Goal: Check status: Check status

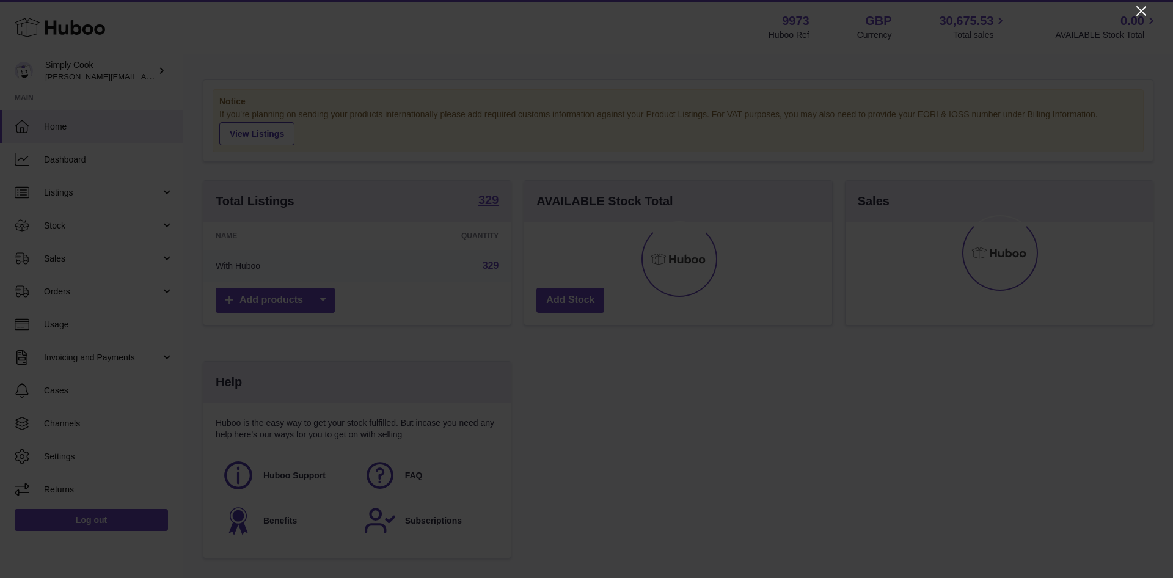
click at [1135, 9] on icon "Close" at bounding box center [1141, 11] width 15 height 15
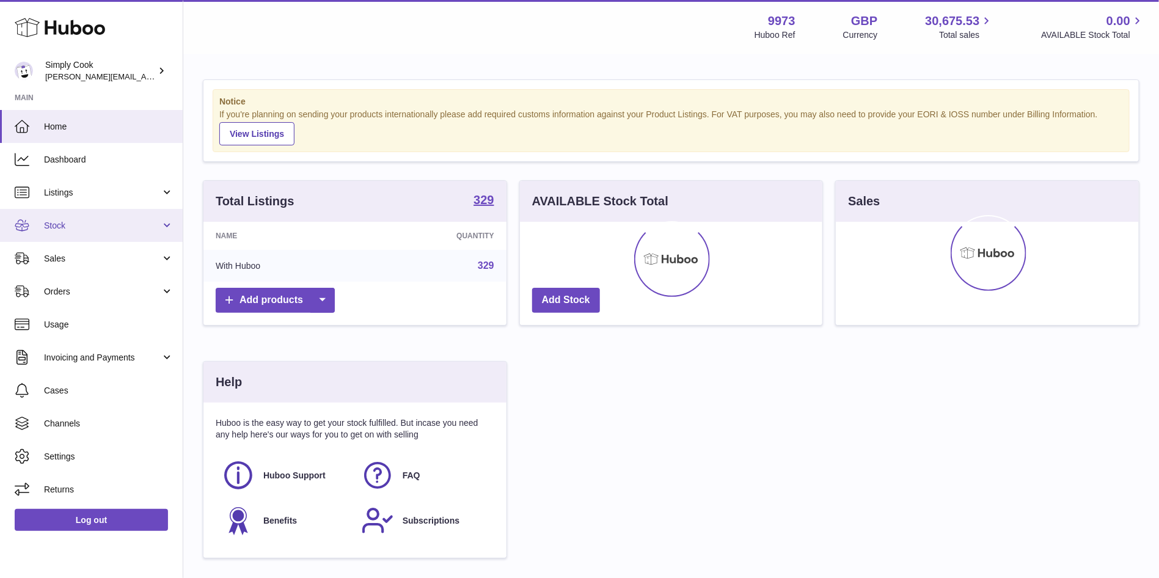
click at [92, 222] on span "Stock" at bounding box center [102, 226] width 117 height 12
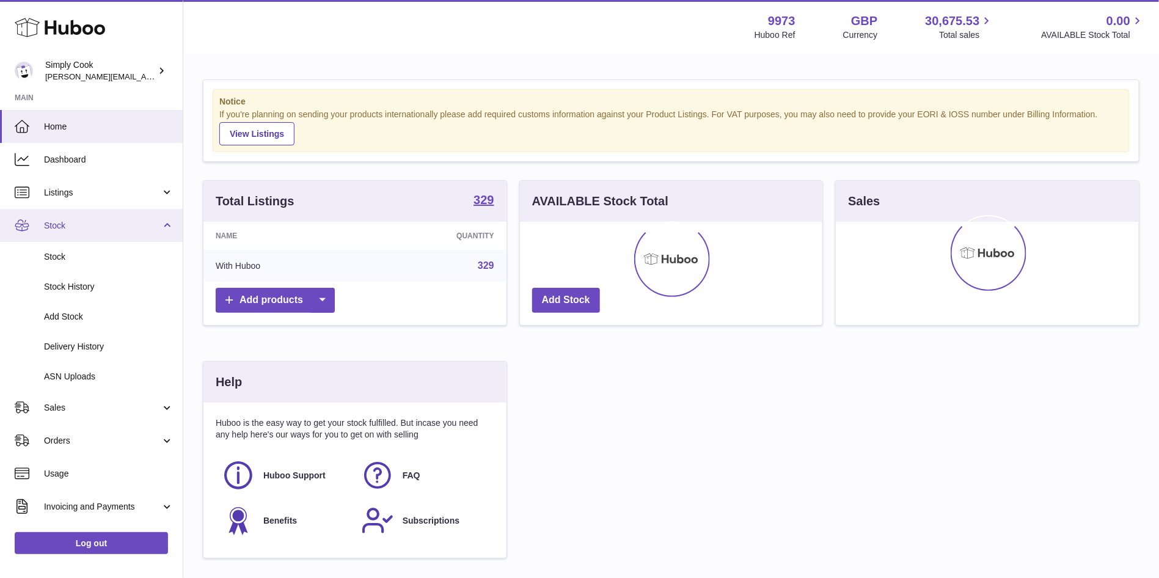
click at [57, 227] on span "Stock" at bounding box center [102, 226] width 117 height 12
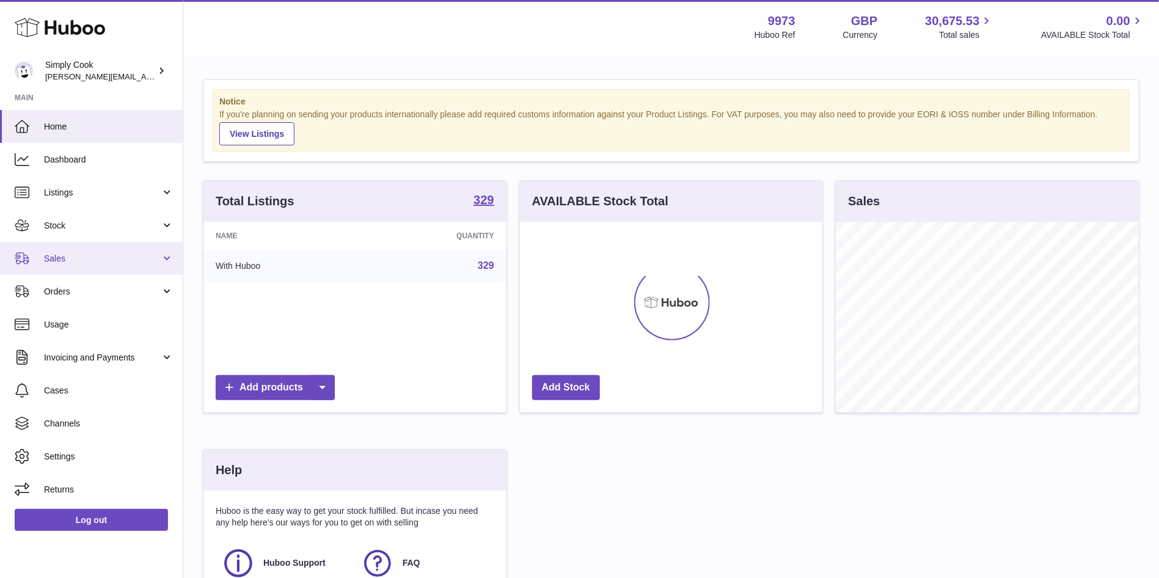
click at [62, 258] on span "Sales" at bounding box center [102, 259] width 117 height 12
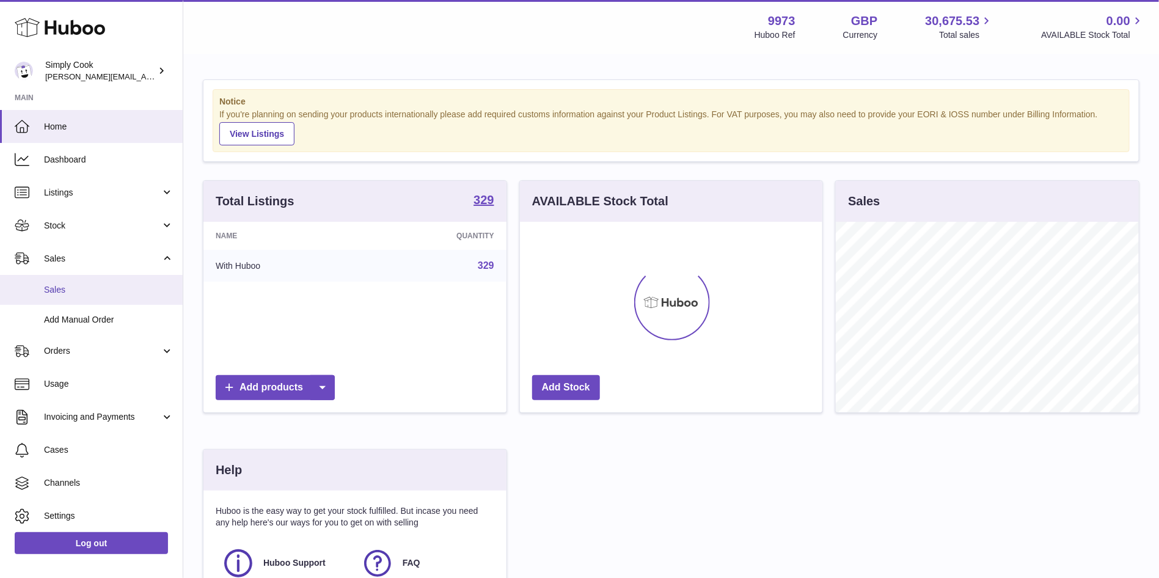
click at [64, 286] on span "Sales" at bounding box center [108, 290] width 129 height 12
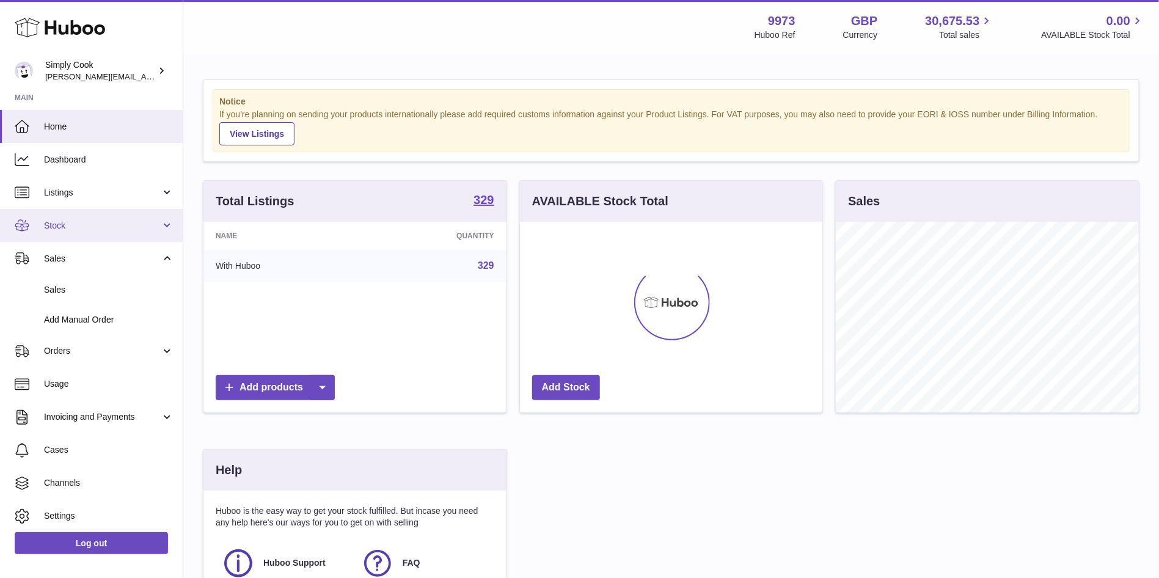
click at [98, 221] on span "Stock" at bounding box center [102, 226] width 117 height 12
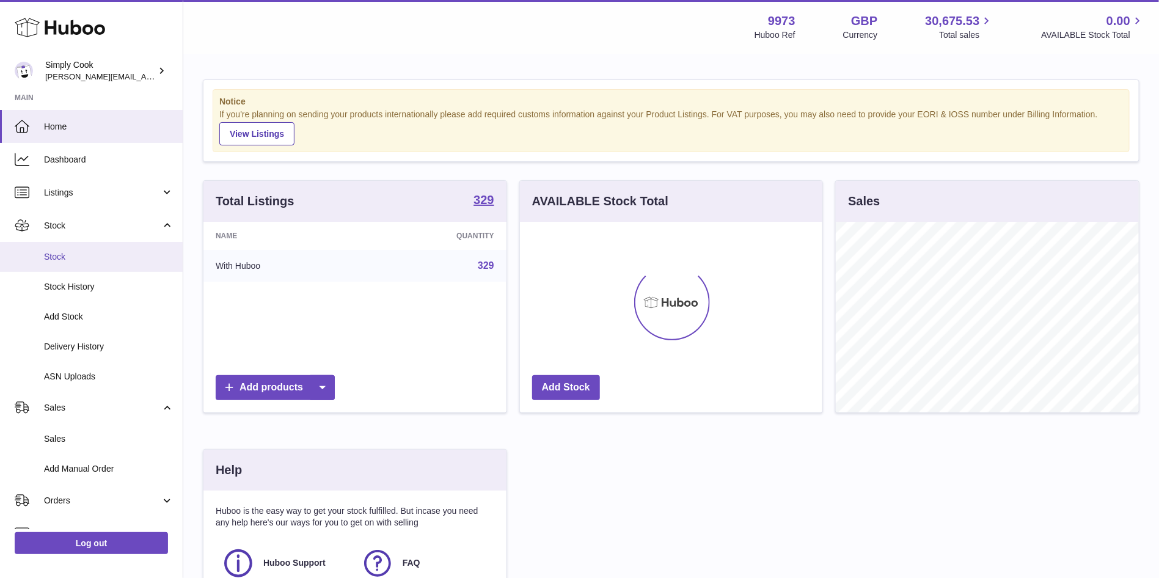
click at [51, 246] on link "Stock" at bounding box center [91, 257] width 183 height 30
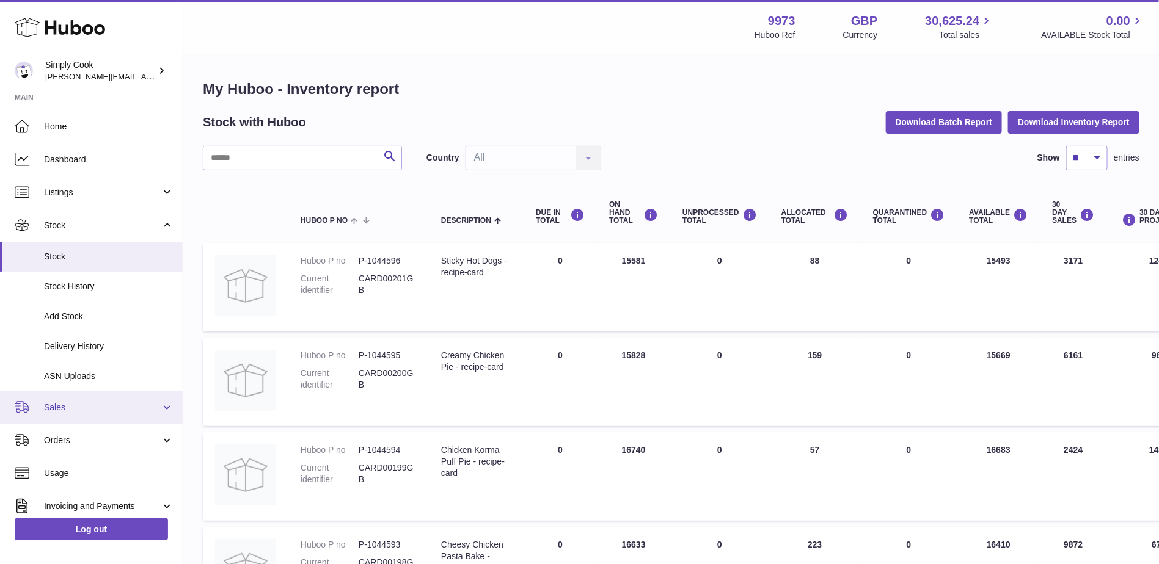
click at [73, 397] on link "Sales" at bounding box center [91, 407] width 183 height 33
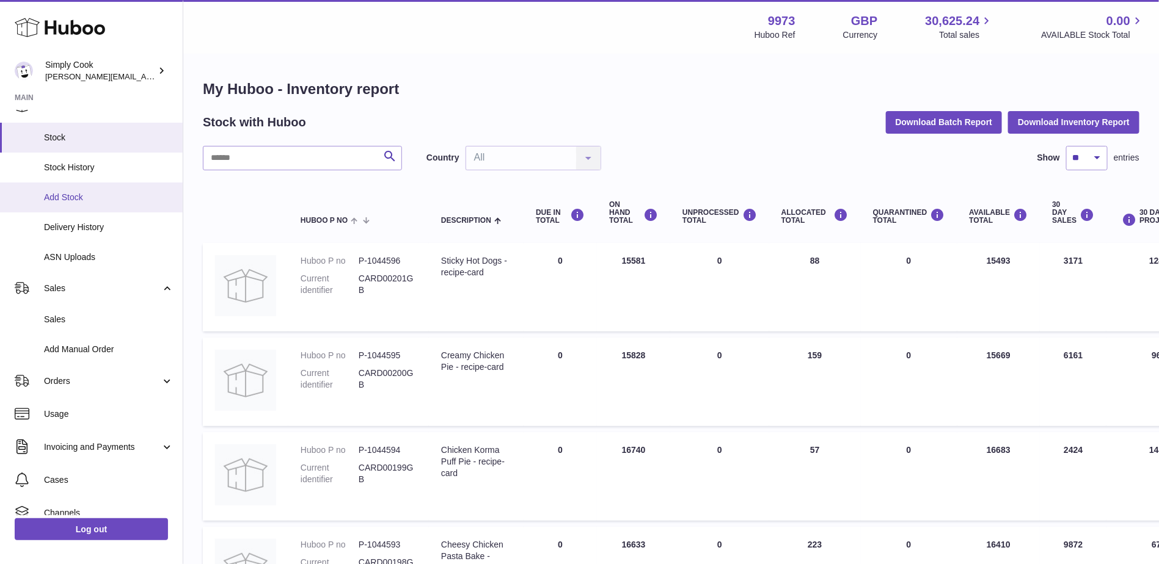
scroll to position [92, 0]
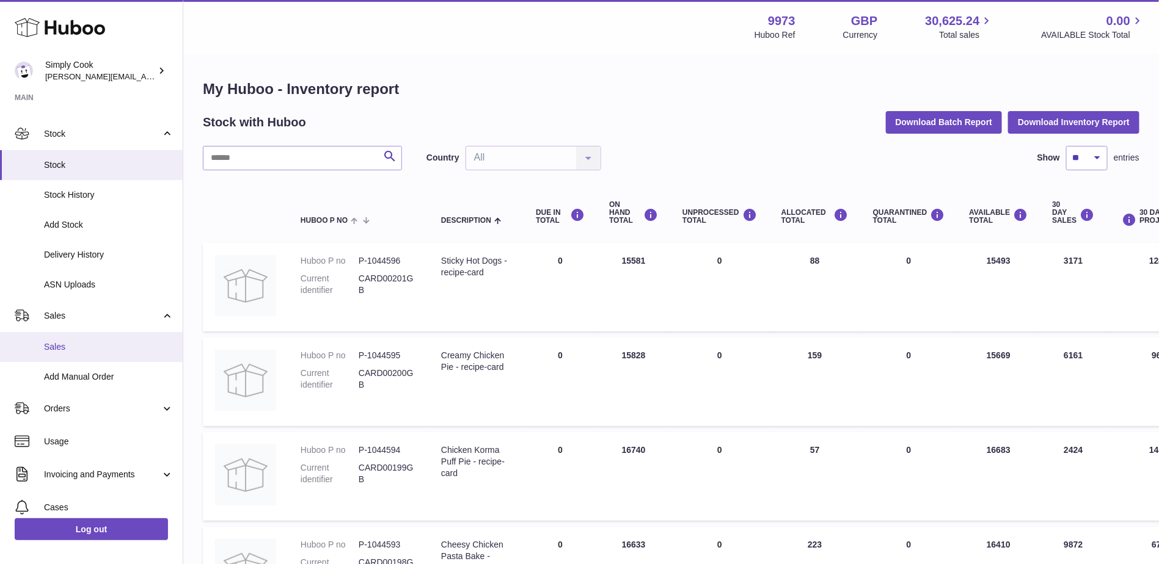
click at [49, 353] on span "Sales" at bounding box center [108, 347] width 129 height 12
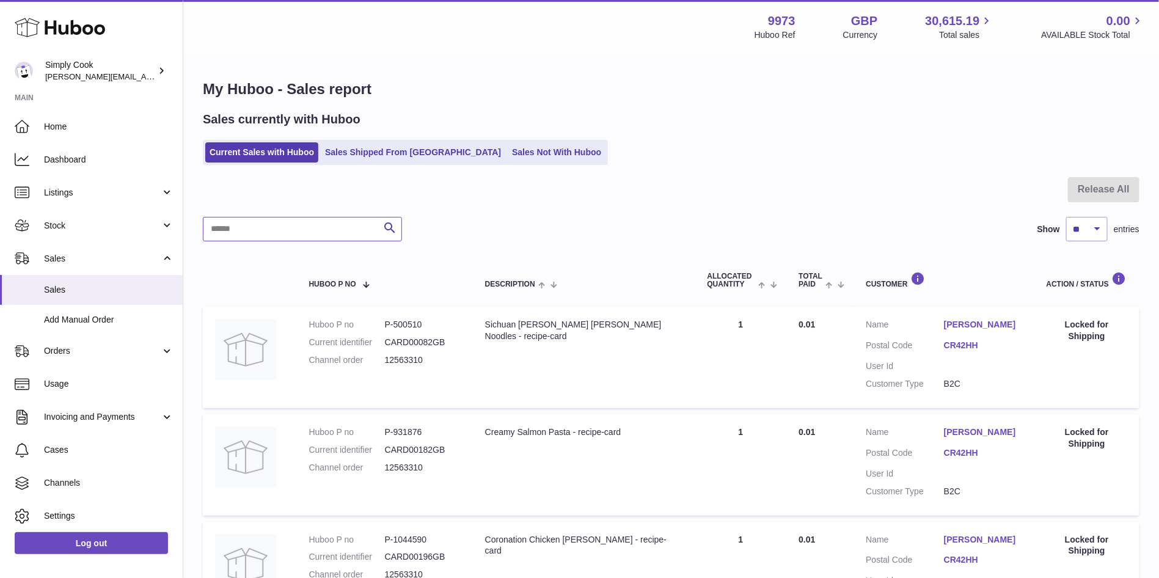
click at [342, 231] on input "text" at bounding box center [302, 229] width 199 height 24
paste input "********"
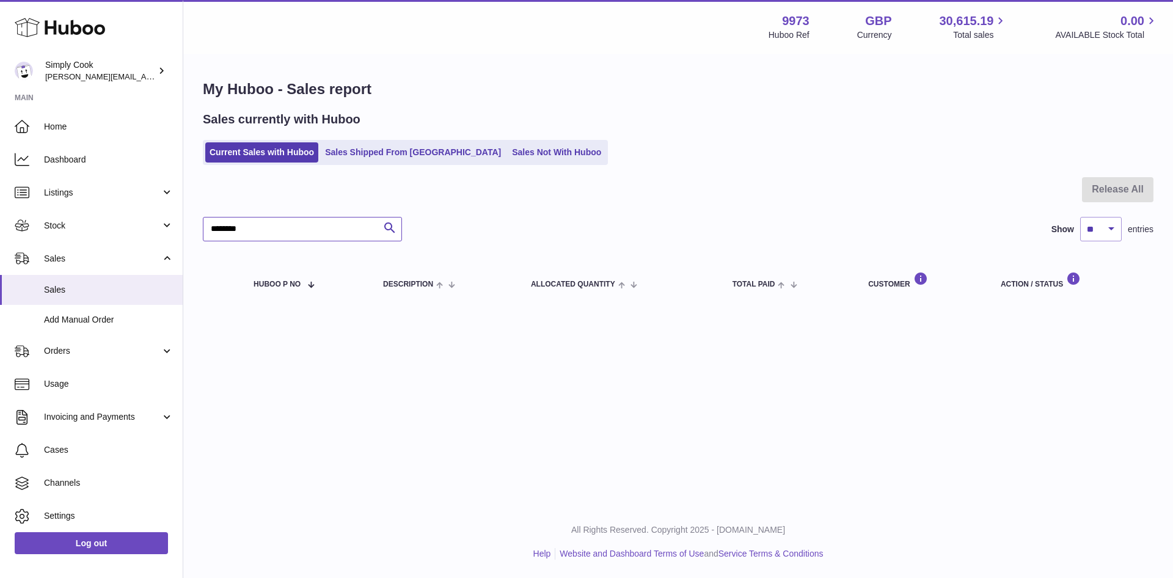
type input "********"
